Goal: Information Seeking & Learning: Learn about a topic

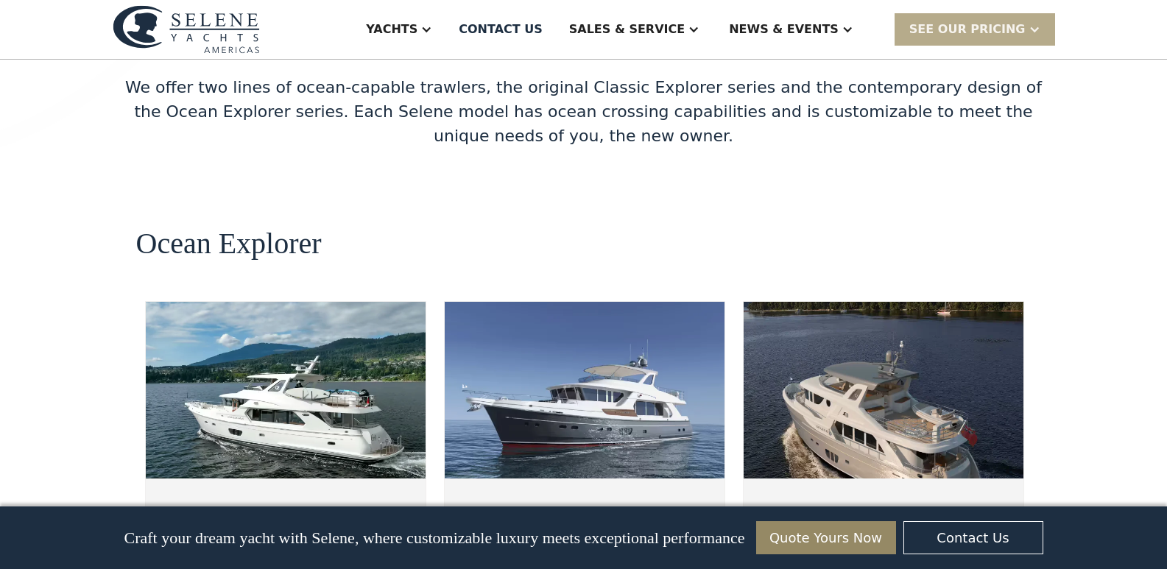
scroll to position [2517, 0]
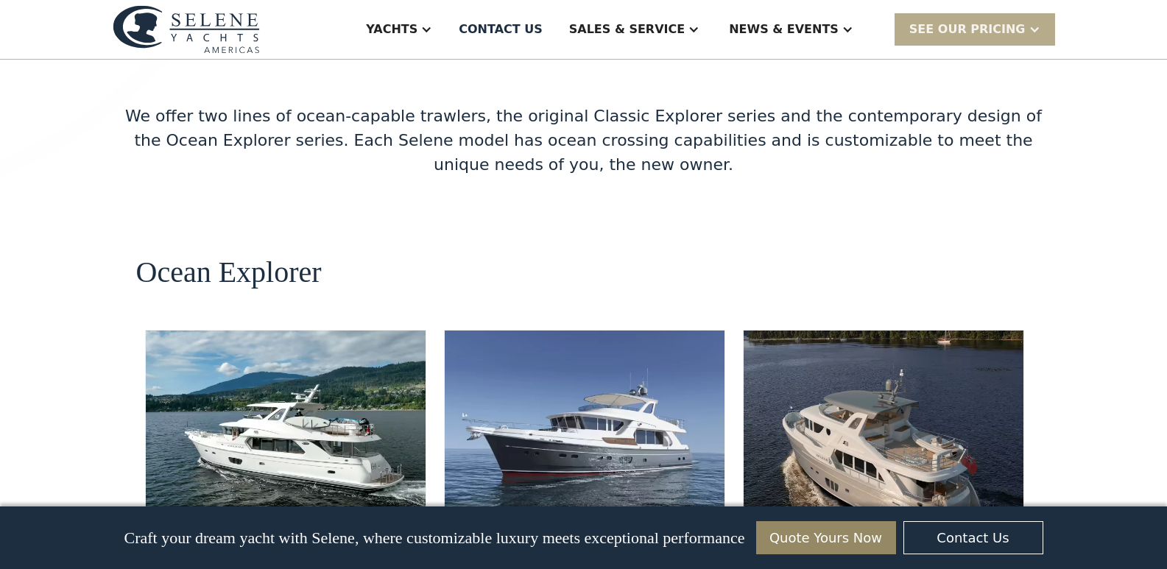
click at [864, 330] on img at bounding box center [883, 418] width 280 height 177
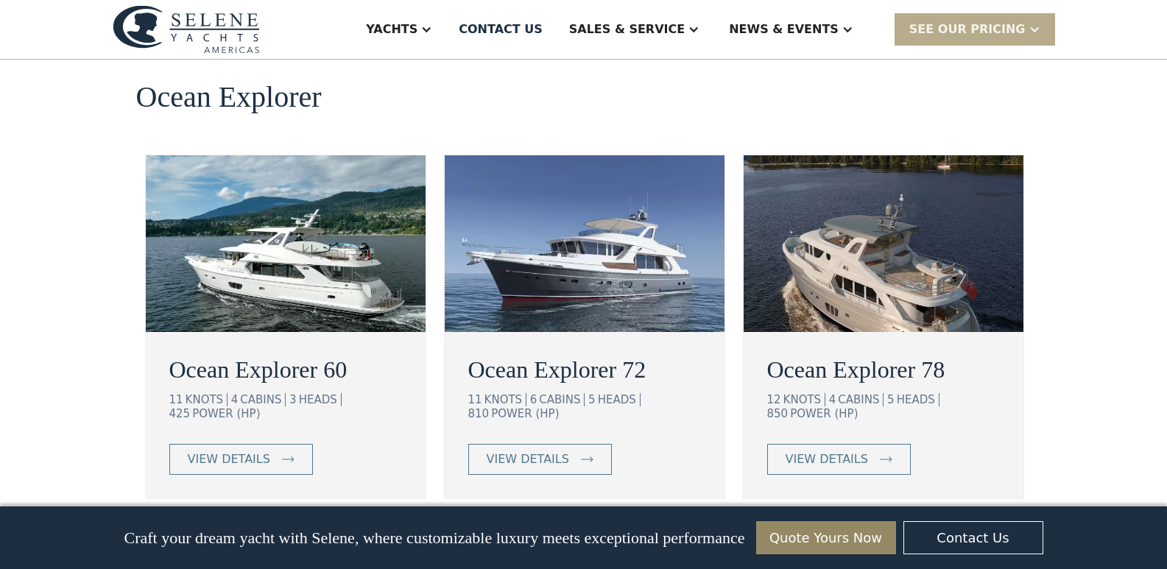
scroll to position [2696, 0]
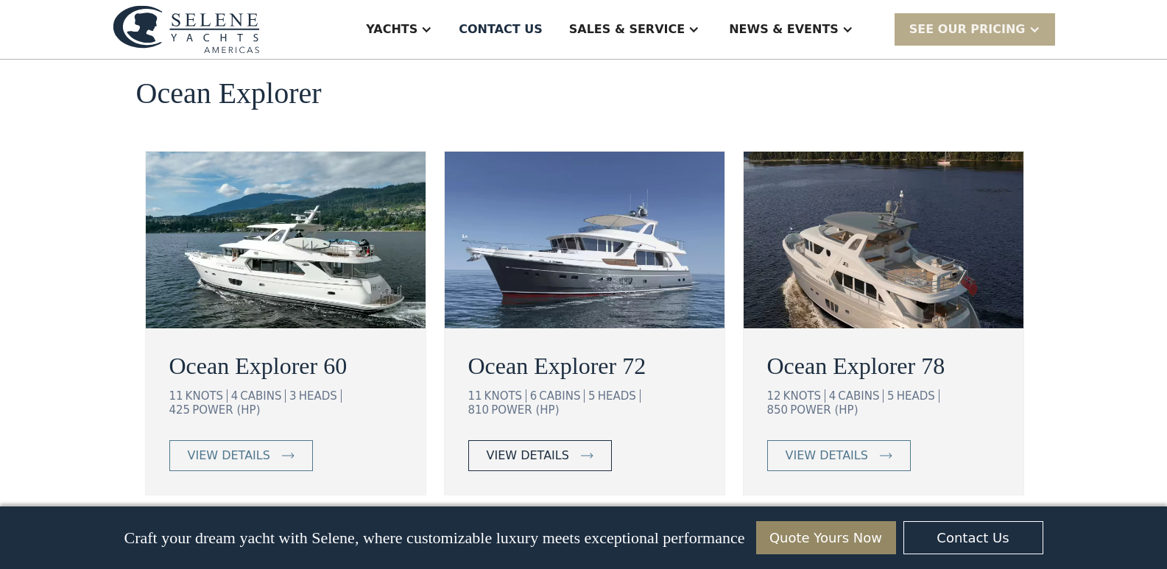
click at [553, 447] on div "view details" at bounding box center [528, 456] width 82 height 18
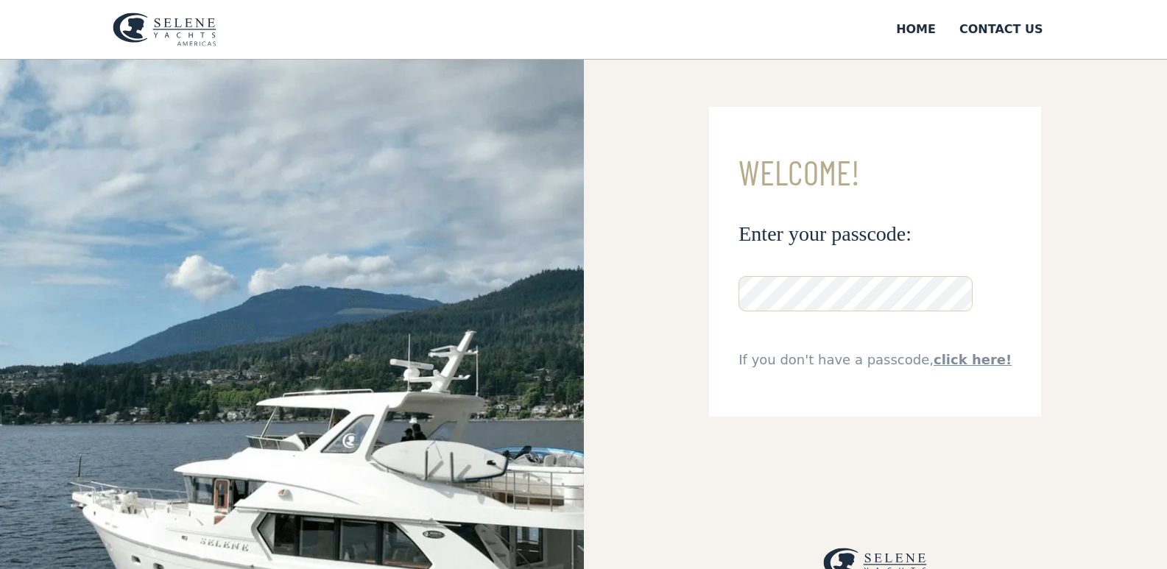
click at [673, 242] on div "**********" at bounding box center [876, 344] width 584 height 569
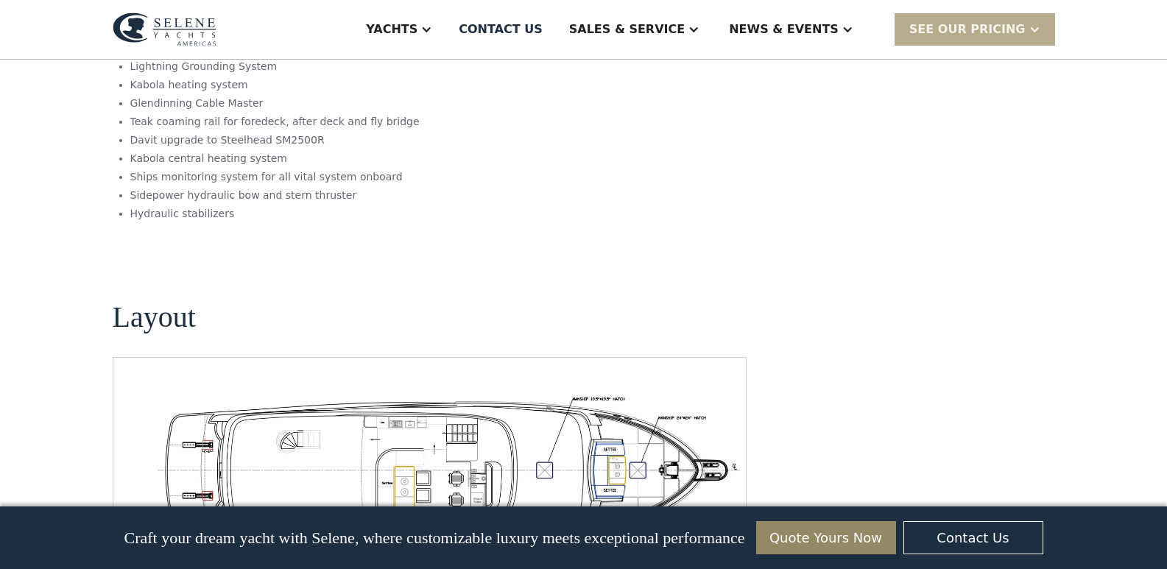
scroll to position [2444, 0]
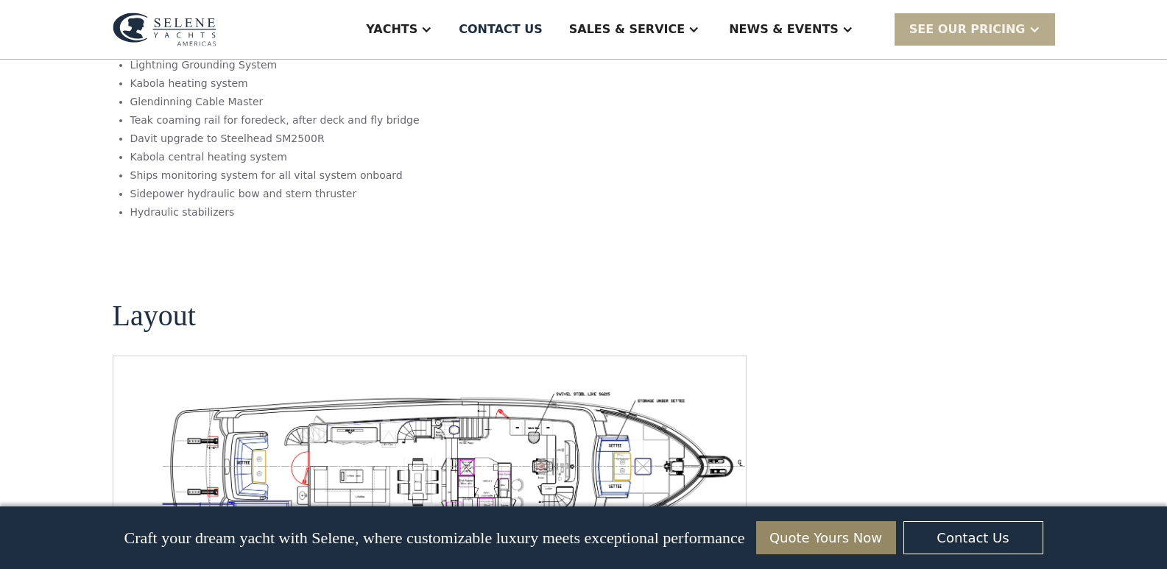
click at [681, 540] on img "Previous slide" at bounding box center [680, 557] width 35 height 35
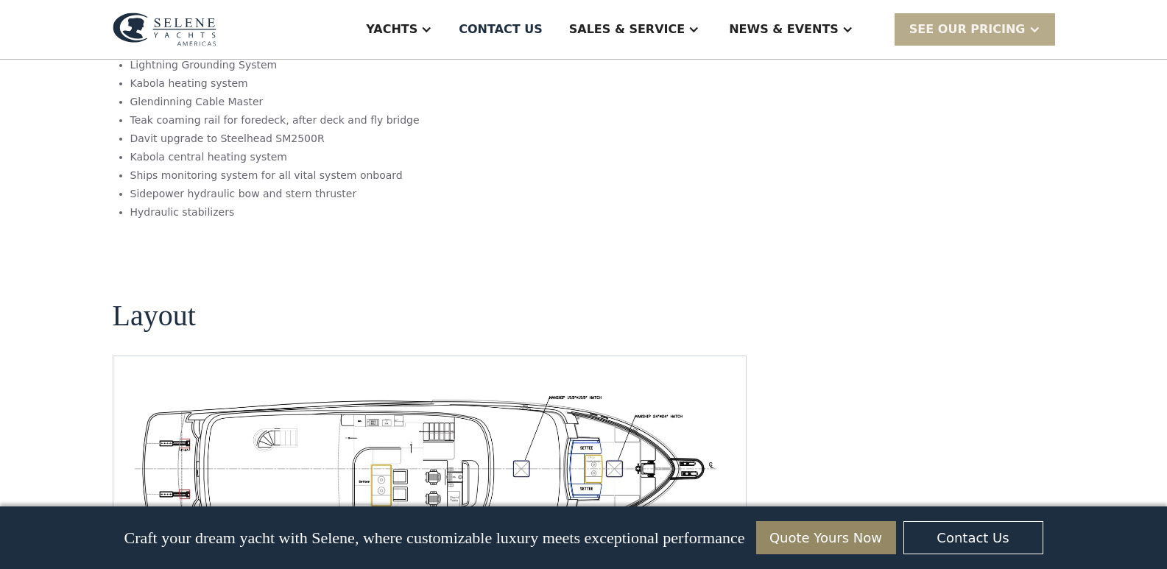
click at [681, 540] on img "Previous slide" at bounding box center [680, 557] width 35 height 35
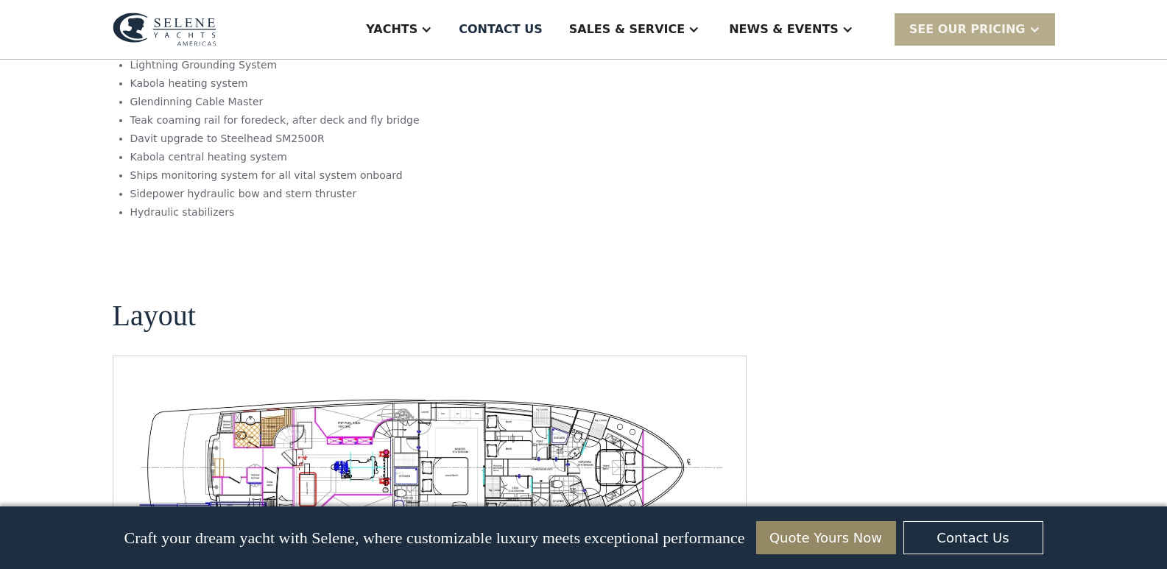
click at [681, 540] on img "Previous slide" at bounding box center [680, 557] width 35 height 35
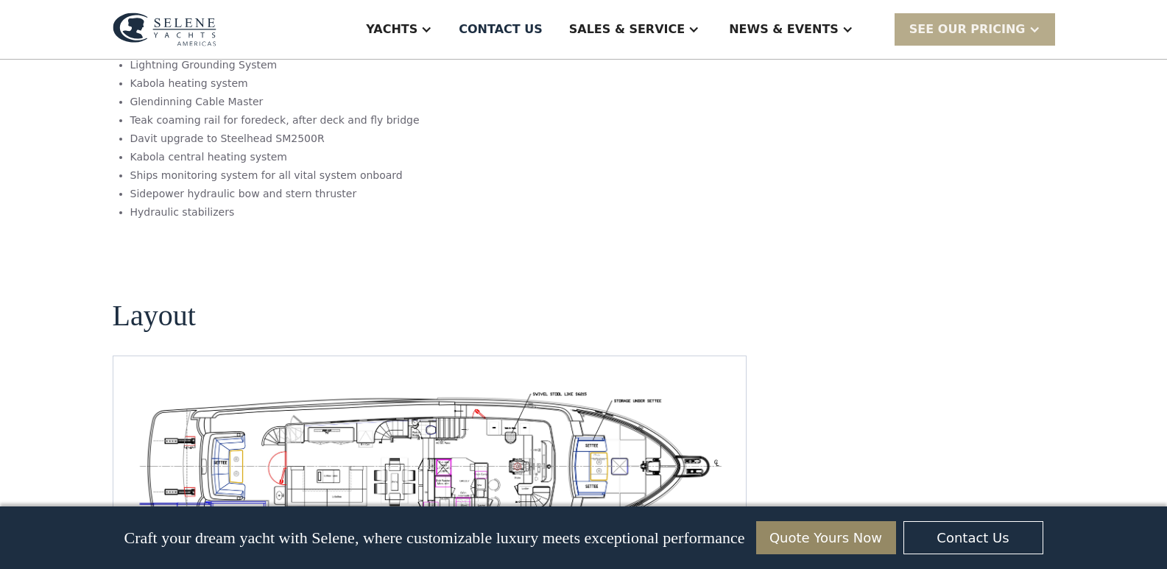
click at [691, 540] on img "Previous slide" at bounding box center [680, 557] width 35 height 35
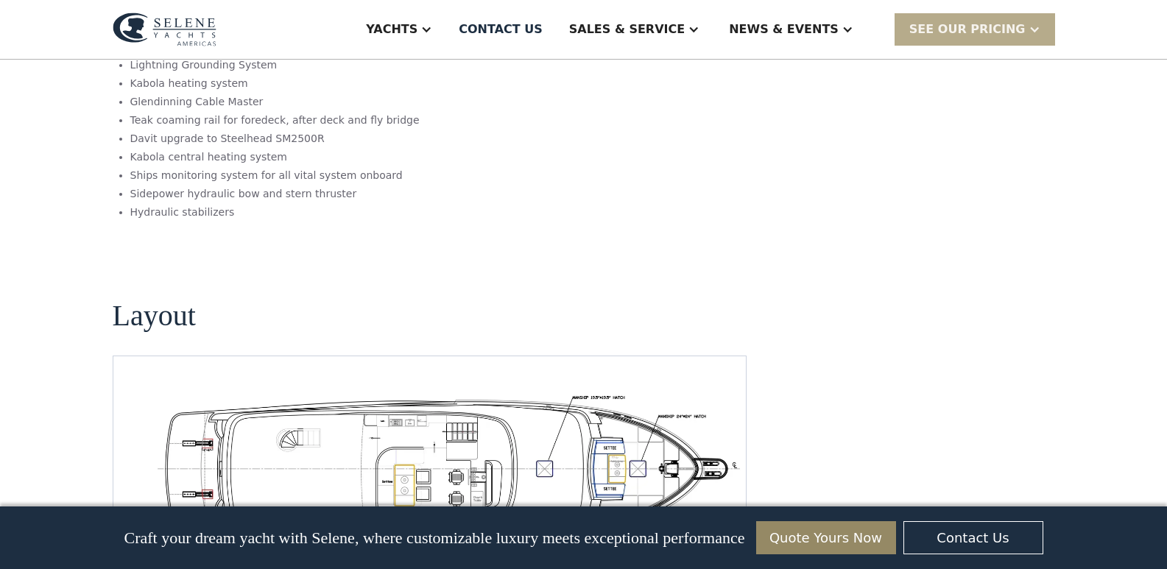
click at [645, 406] on div "No items found." at bounding box center [430, 465] width 634 height 221
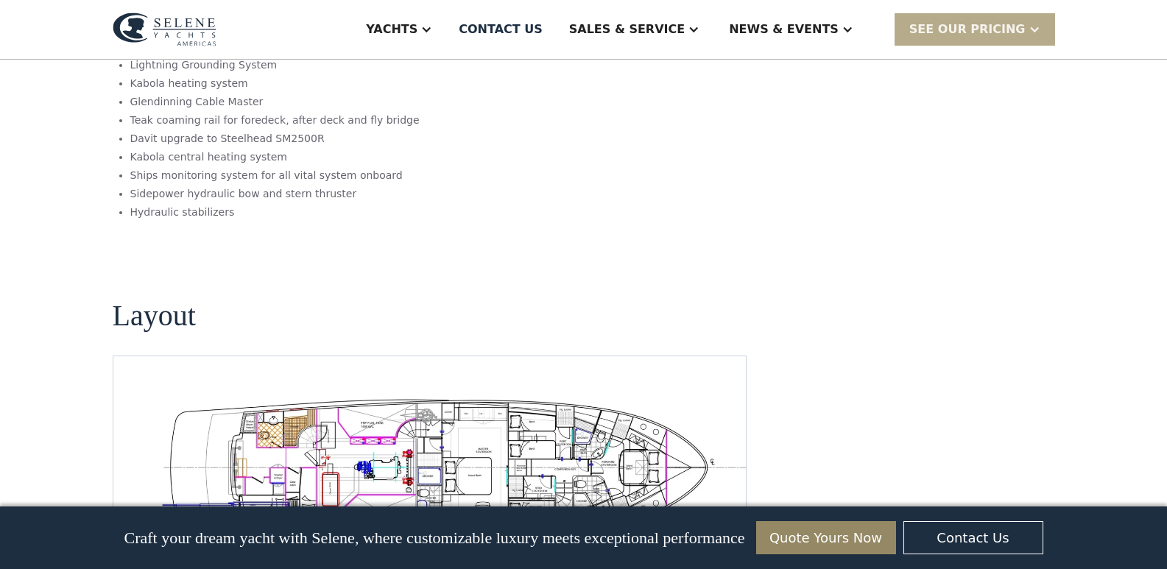
click at [715, 540] on img "Next slide" at bounding box center [721, 557] width 35 height 35
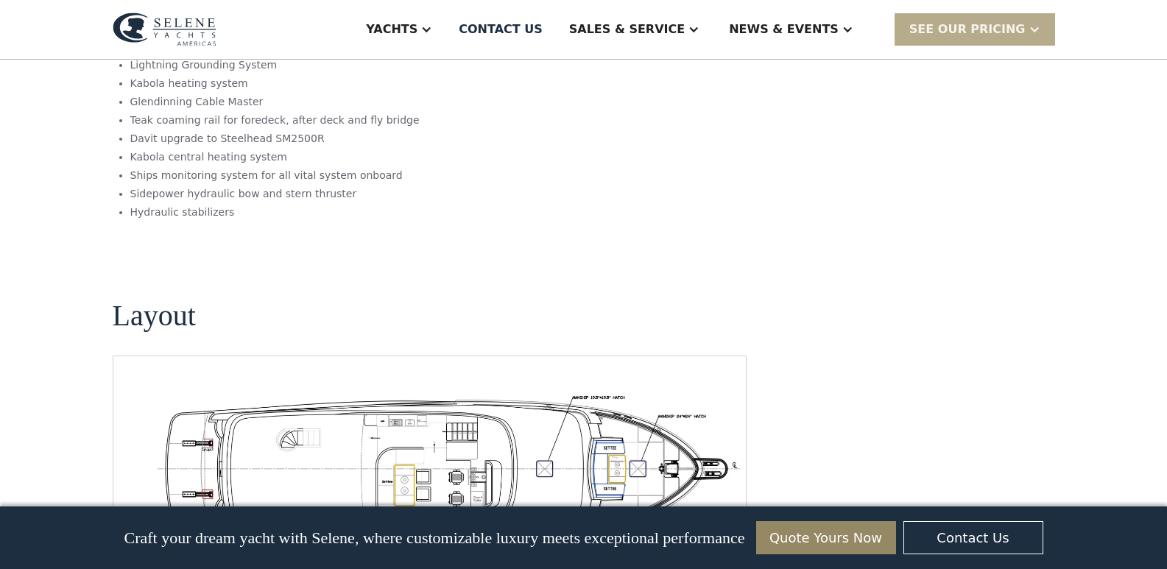
click at [715, 540] on img "Next slide" at bounding box center [721, 557] width 35 height 35
